Goal: Find contact information: Find contact information

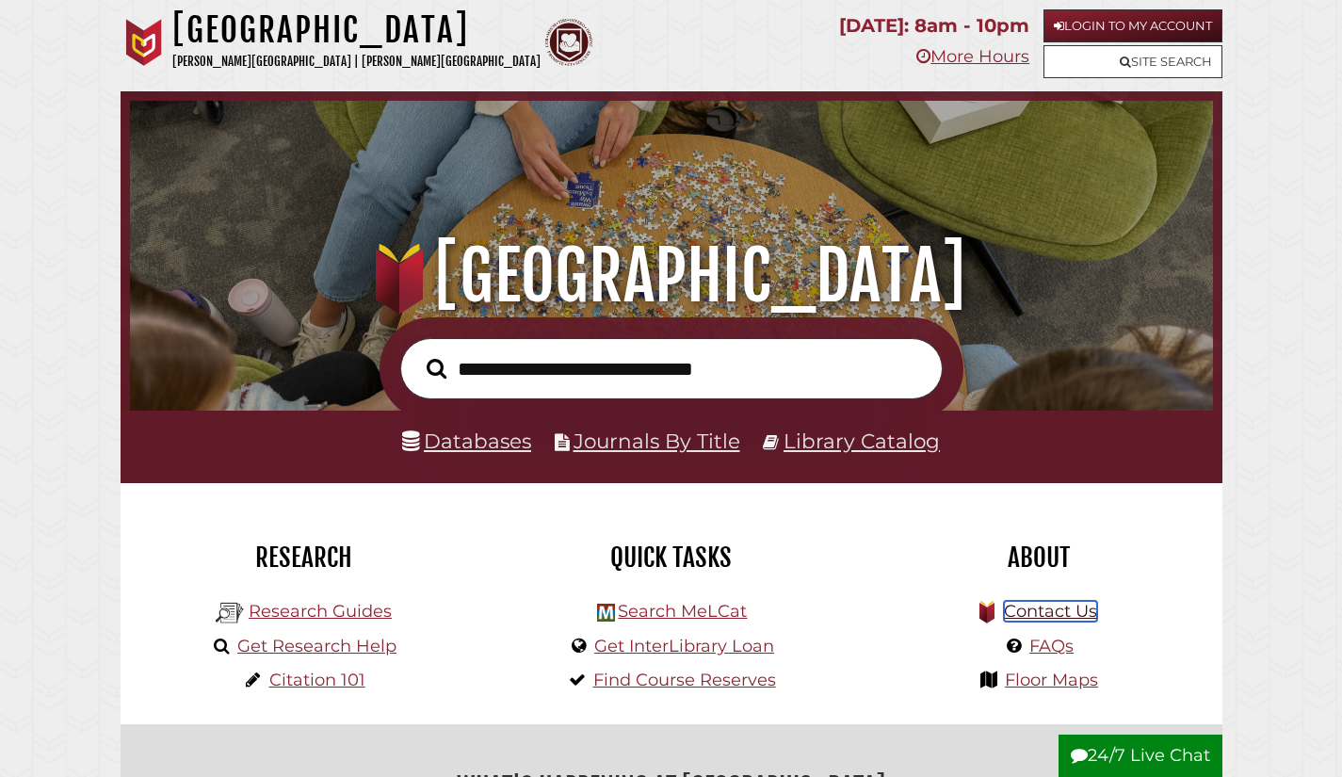
click at [1078, 620] on link "Contact Us" at bounding box center [1050, 611] width 93 height 21
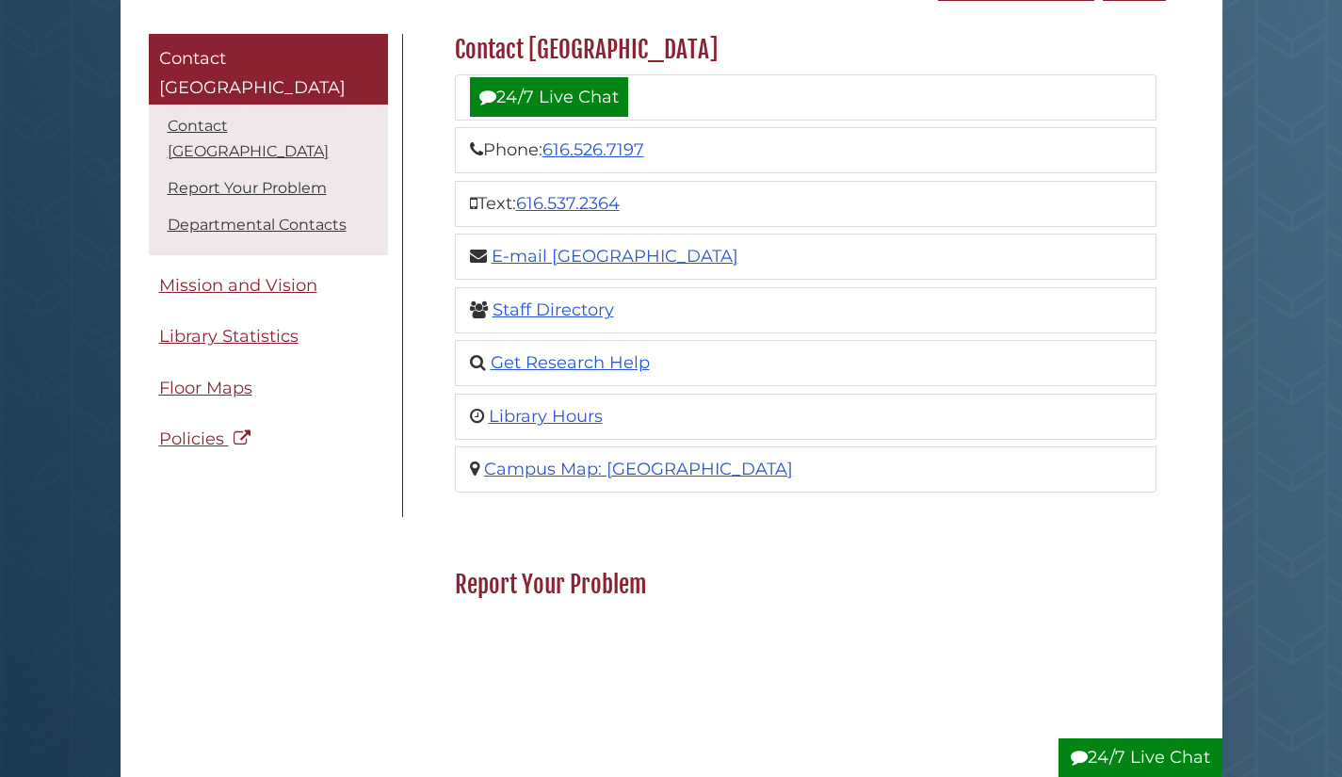
scroll to position [241, 0]
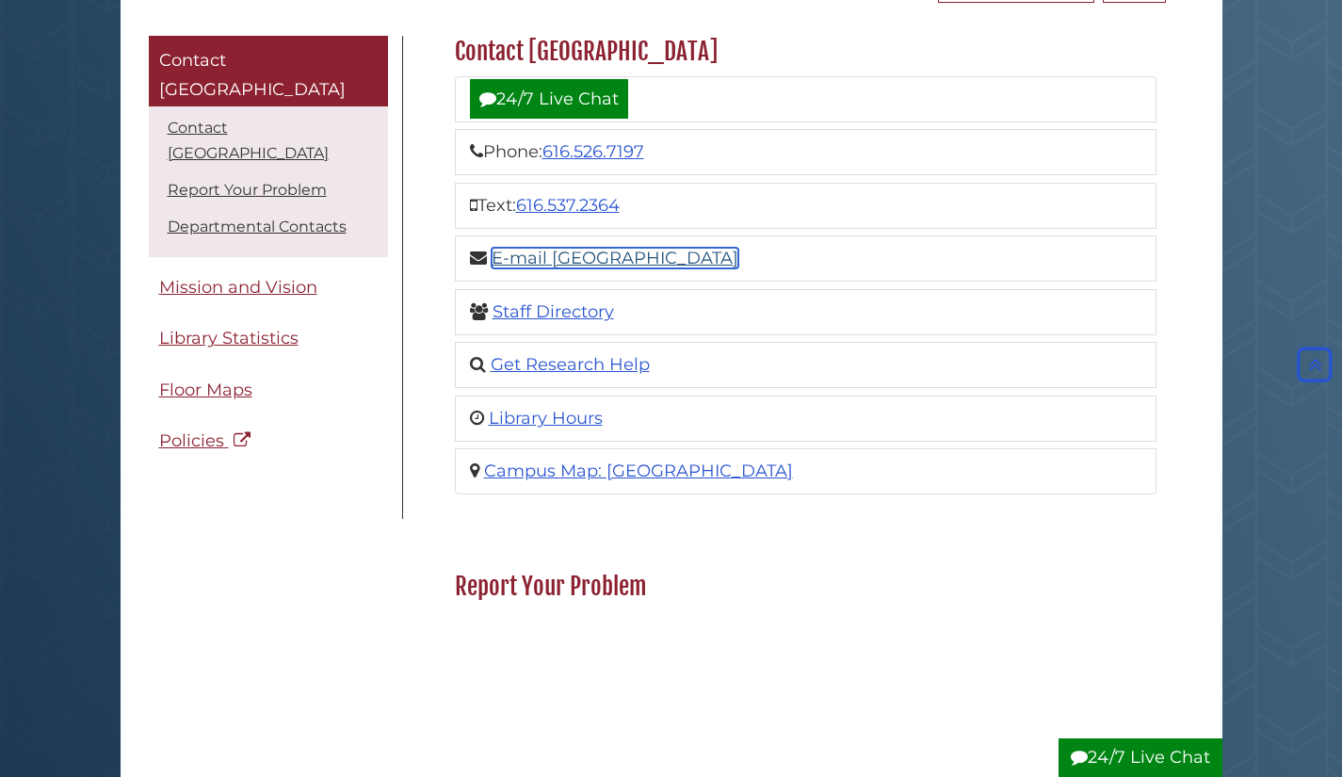
drag, startPoint x: 603, startPoint y: 262, endPoint x: 585, endPoint y: 261, distance: 17.9
click at [585, 261] on link "E-mail [GEOGRAPHIC_DATA]" at bounding box center [615, 258] width 247 height 21
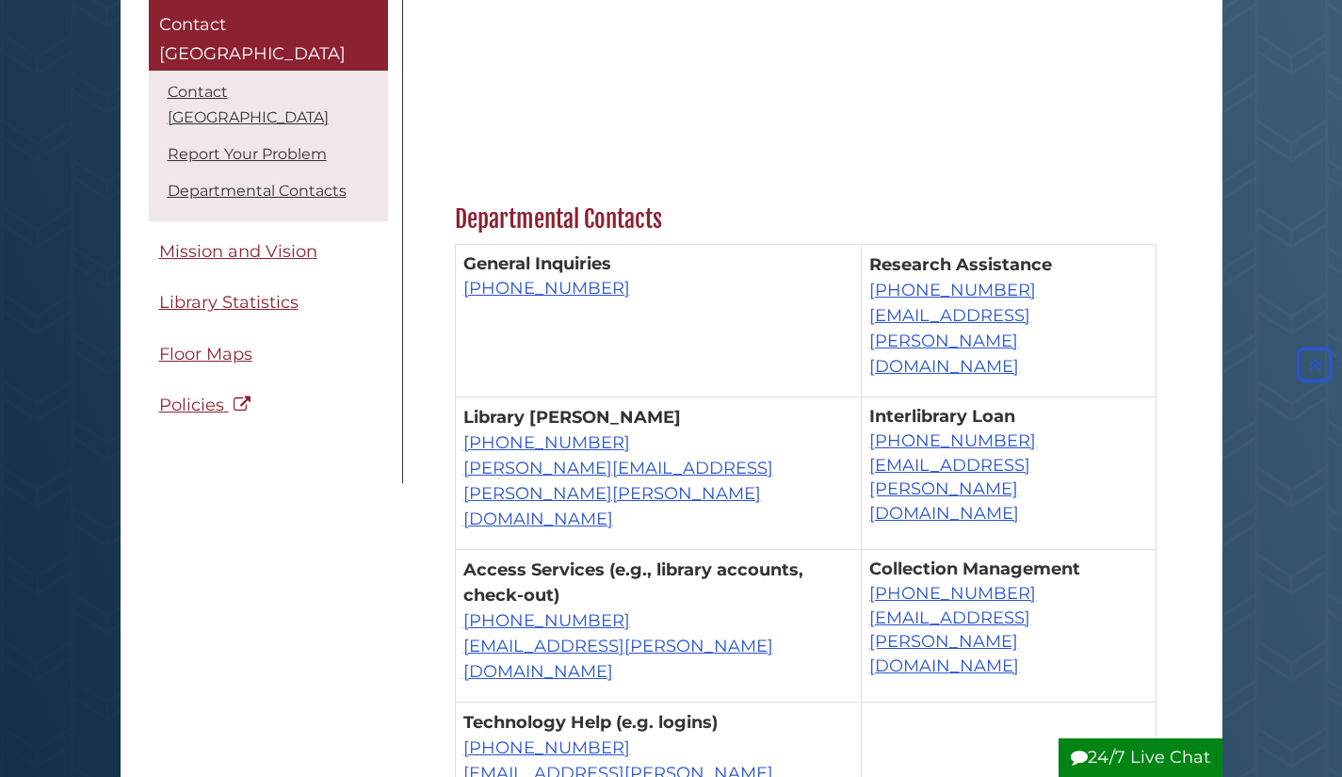
scroll to position [1092, 0]
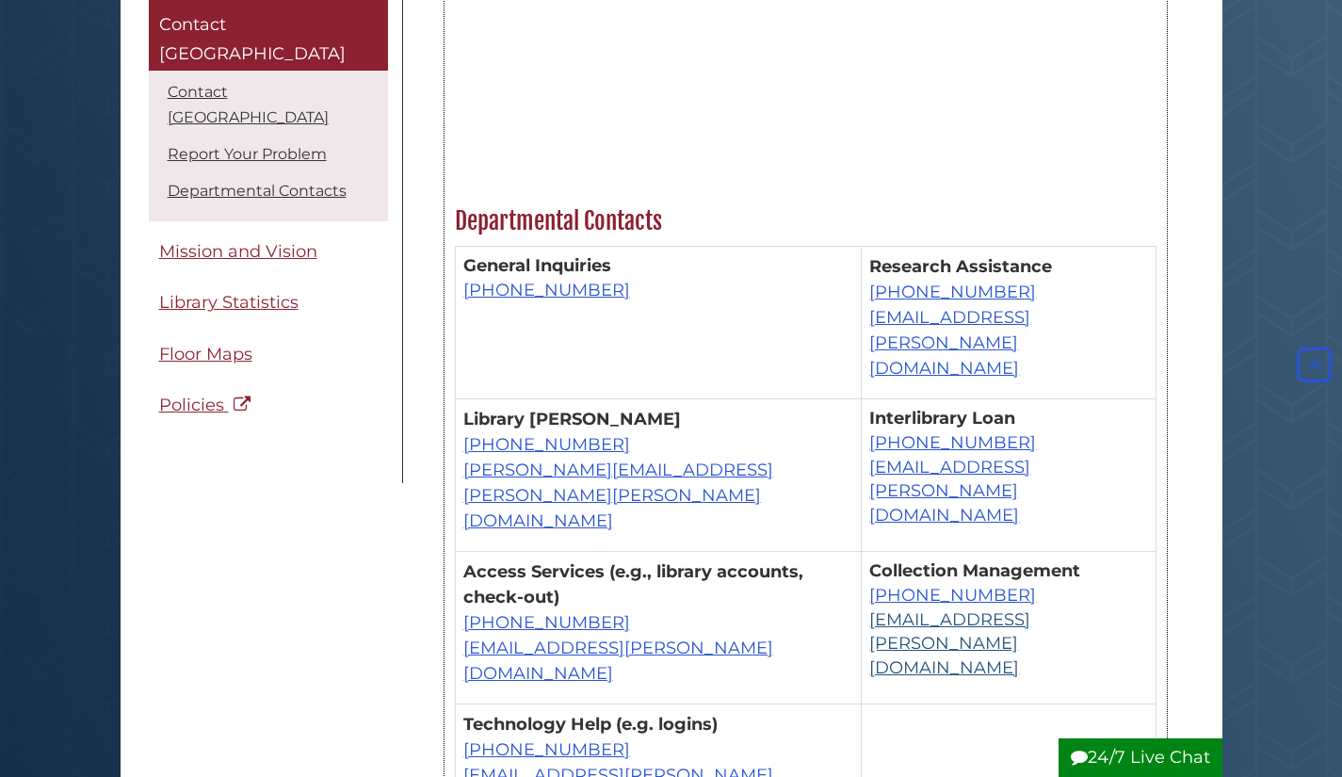
drag, startPoint x: 1088, startPoint y: 543, endPoint x: 855, endPoint y: 548, distance: 232.7
